Goal: Find specific fact: Find contact information

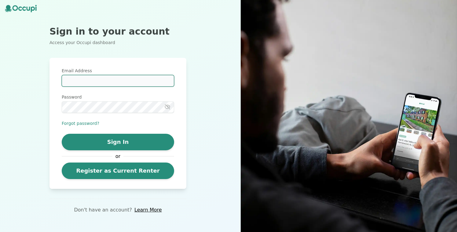
type input "**********"
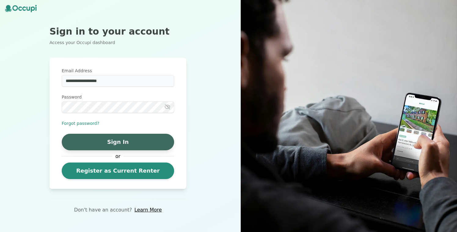
click at [119, 142] on button "Sign In" at bounding box center [118, 141] width 112 height 16
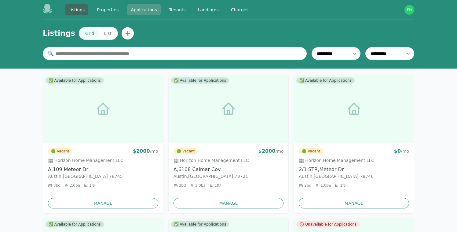
click at [142, 13] on link "Applications" at bounding box center [144, 9] width 34 height 11
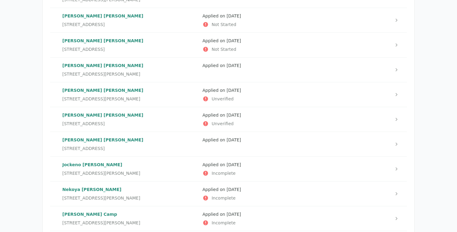
scroll to position [409, 0]
click at [166, 142] on div "[PERSON_NAME] [STREET_ADDRESS]" at bounding box center [129, 143] width 135 height 15
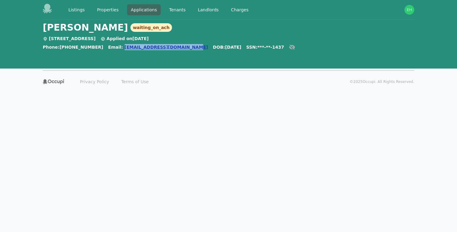
drag, startPoint x: 175, startPoint y: 51, endPoint x: 113, endPoint y: 48, distance: 62.7
click at [113, 48] on div "Phone: [PHONE_NUMBER] Email: [EMAIL_ADDRESS][DOMAIN_NAME] DOB: [DEMOGRAPHIC_DAT…" at bounding box center [169, 48] width 252 height 9
copy div "[EMAIL_ADDRESS][DOMAIN_NAME]"
click at [319, 35] on header "[PERSON_NAME] waiting_on_ach [STREET_ADDRESS] Applied on [DATE] Phone: [PHONE_N…" at bounding box center [228, 38] width 371 height 36
click at [141, 9] on link "Applications" at bounding box center [144, 9] width 34 height 11
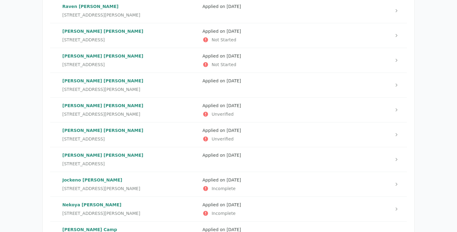
scroll to position [404, 0]
